Goal: Task Accomplishment & Management: Manage account settings

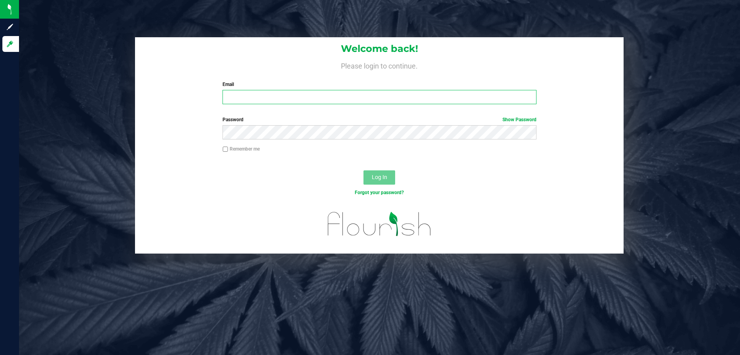
click at [245, 95] on input "Email" at bounding box center [380, 97] width 314 height 14
type input "[EMAIL_ADDRESS][DOMAIN_NAME]"
click at [533, 133] on tkfieldicon at bounding box center [532, 132] width 6 height 14
click at [535, 159] on div at bounding box center [464, 184] width 162 height 90
click at [534, 157] on div at bounding box center [464, 184] width 162 height 90
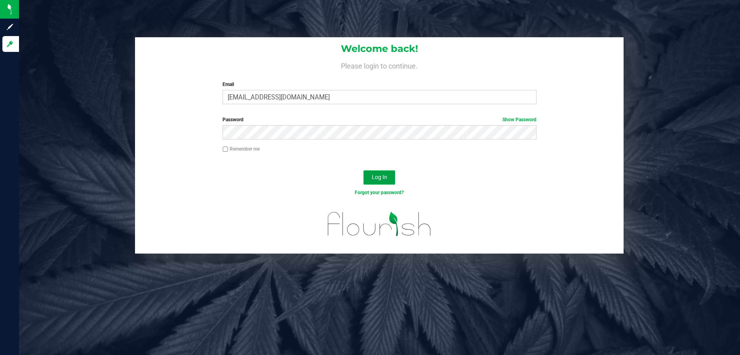
click at [379, 180] on span "Log In" at bounding box center [379, 177] width 15 height 6
click at [518, 118] on link "Show Password" at bounding box center [520, 120] width 34 height 6
click at [381, 185] on div "Log In" at bounding box center [379, 180] width 489 height 27
click at [383, 178] on span "Log In" at bounding box center [379, 177] width 15 height 6
